Goal: Task Accomplishment & Management: Manage account settings

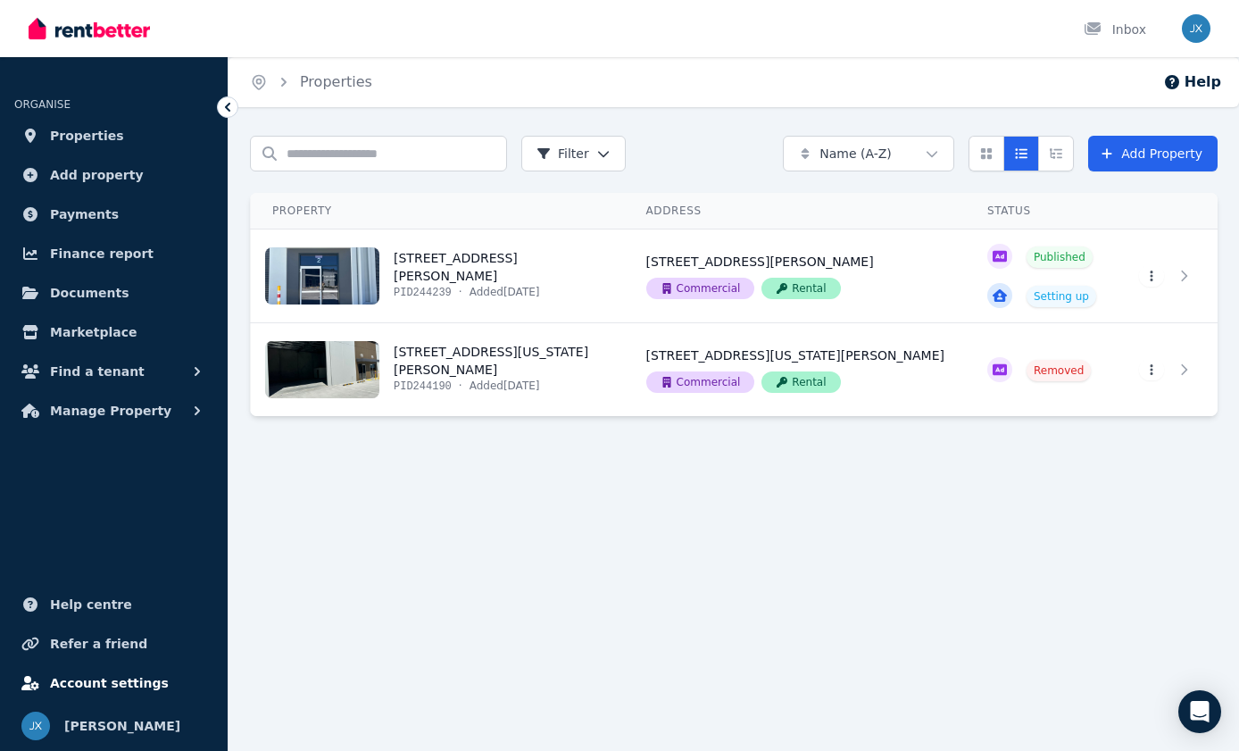
click at [96, 682] on span "Account settings" at bounding box center [109, 682] width 119 height 21
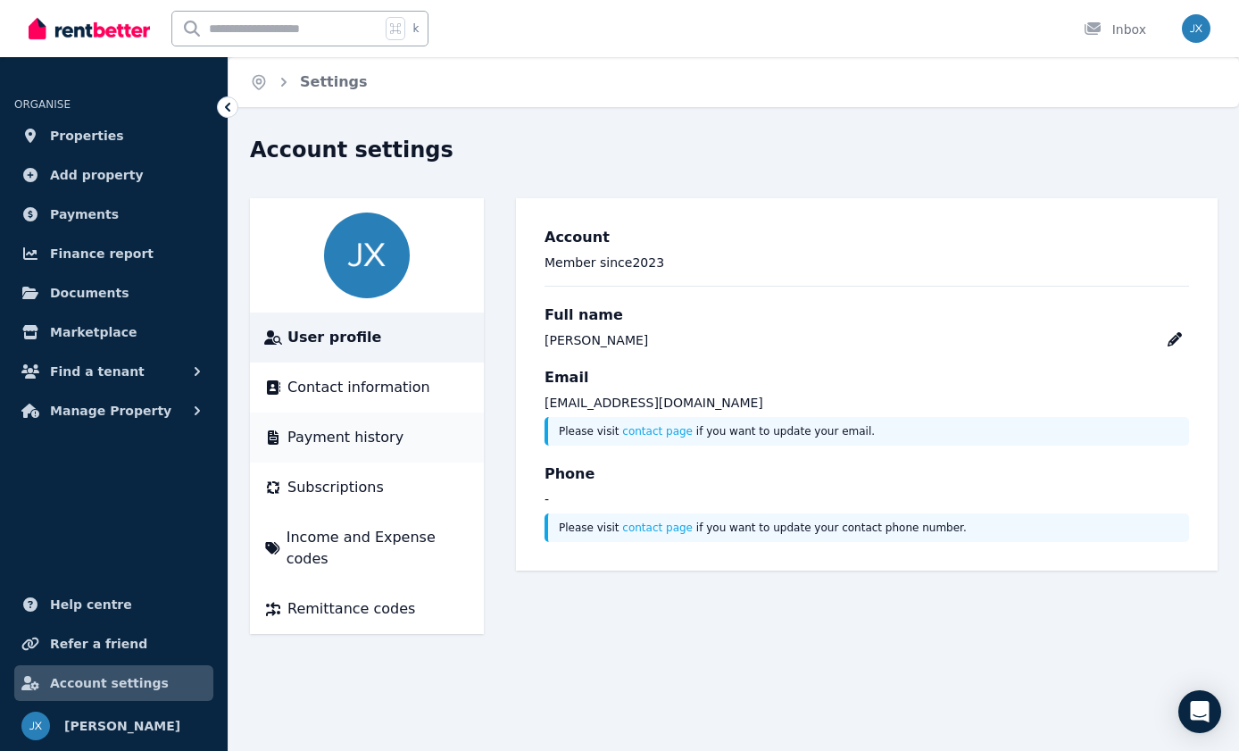
click at [348, 440] on span "Payment history" at bounding box center [345, 437] width 116 height 21
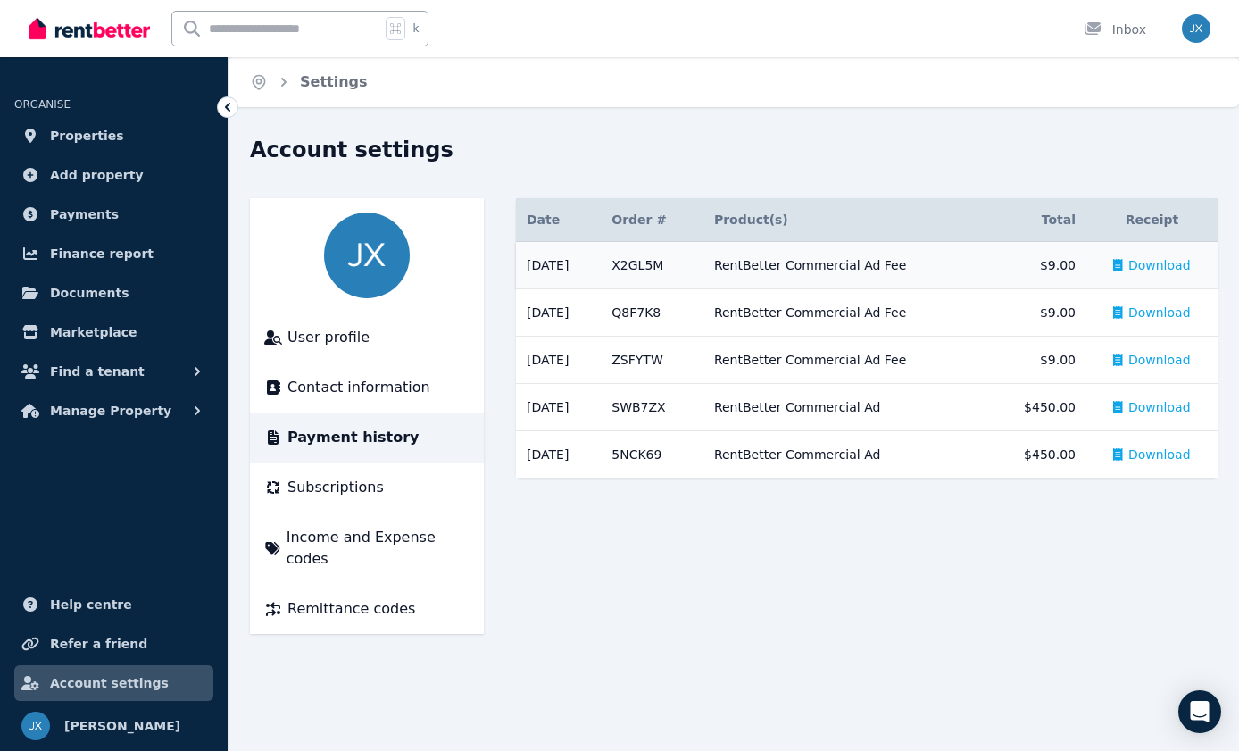
click at [813, 267] on div "RentBetter Commercial Ad Fee" at bounding box center [846, 265] width 264 height 18
click at [1141, 263] on span "Download" at bounding box center [1159, 265] width 62 height 18
click at [96, 129] on span "Properties" at bounding box center [87, 135] width 74 height 21
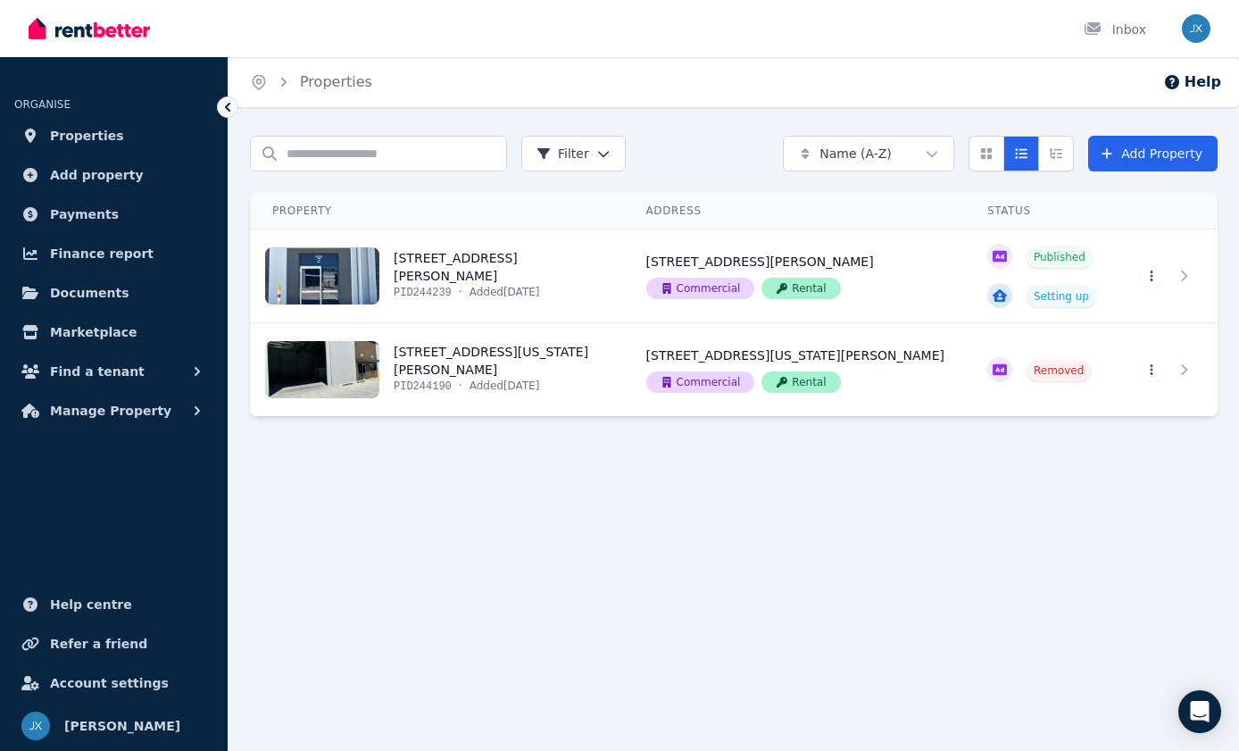
click at [1194, 24] on img "button" at bounding box center [1196, 28] width 29 height 29
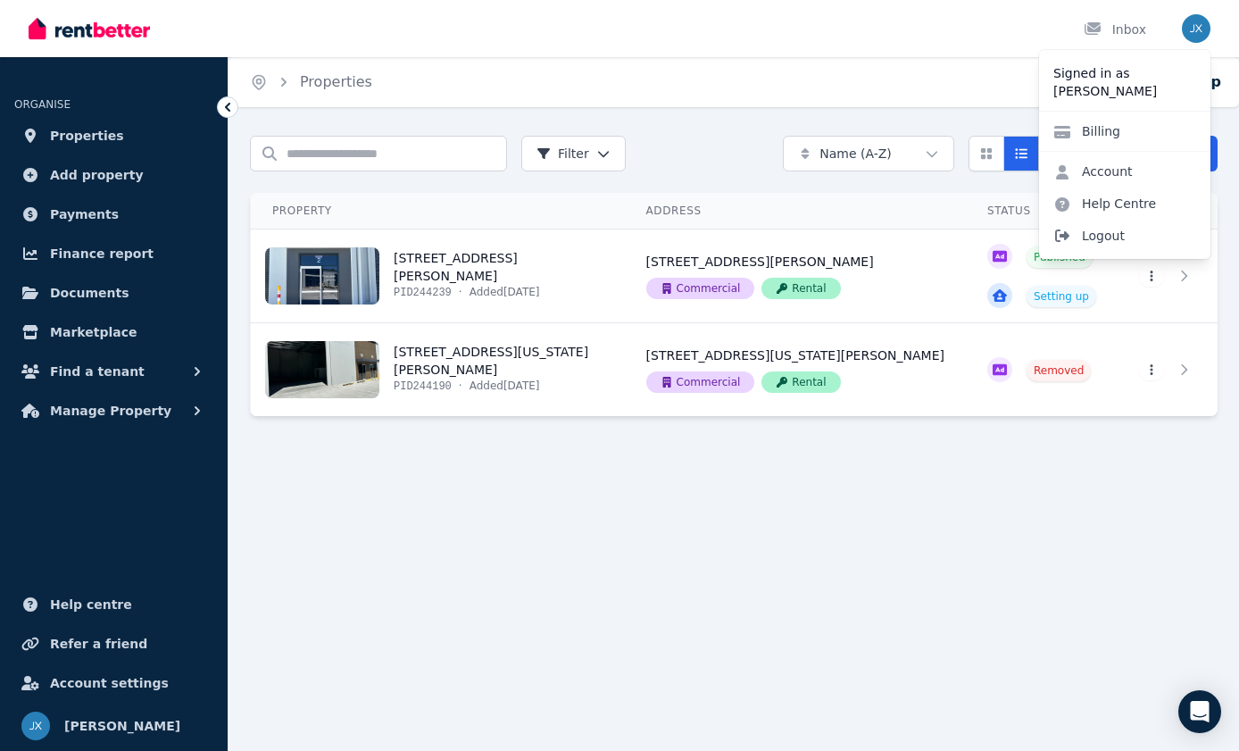
click at [1110, 234] on span "Logout" at bounding box center [1124, 236] width 171 height 32
